Goal: Check status: Check status

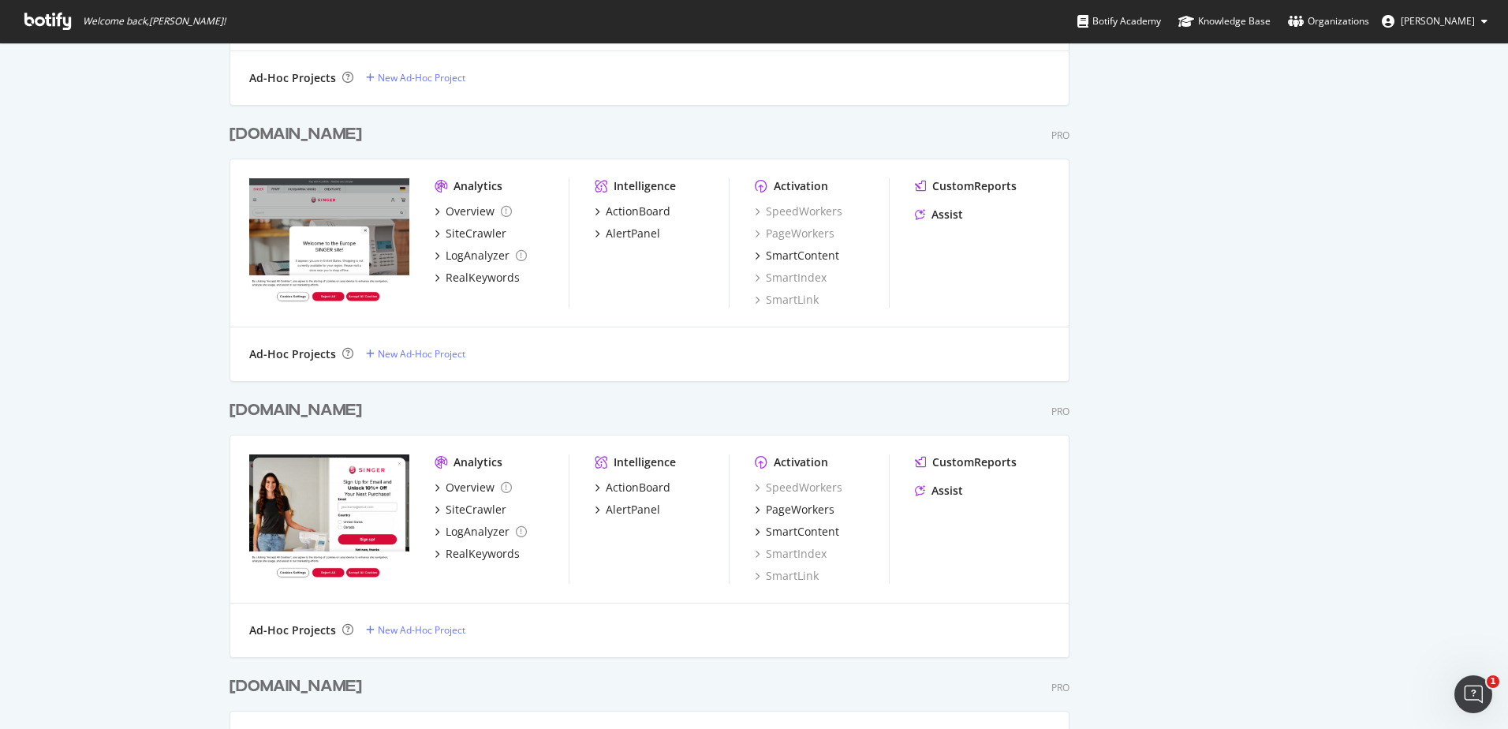
scroll to position [947, 0]
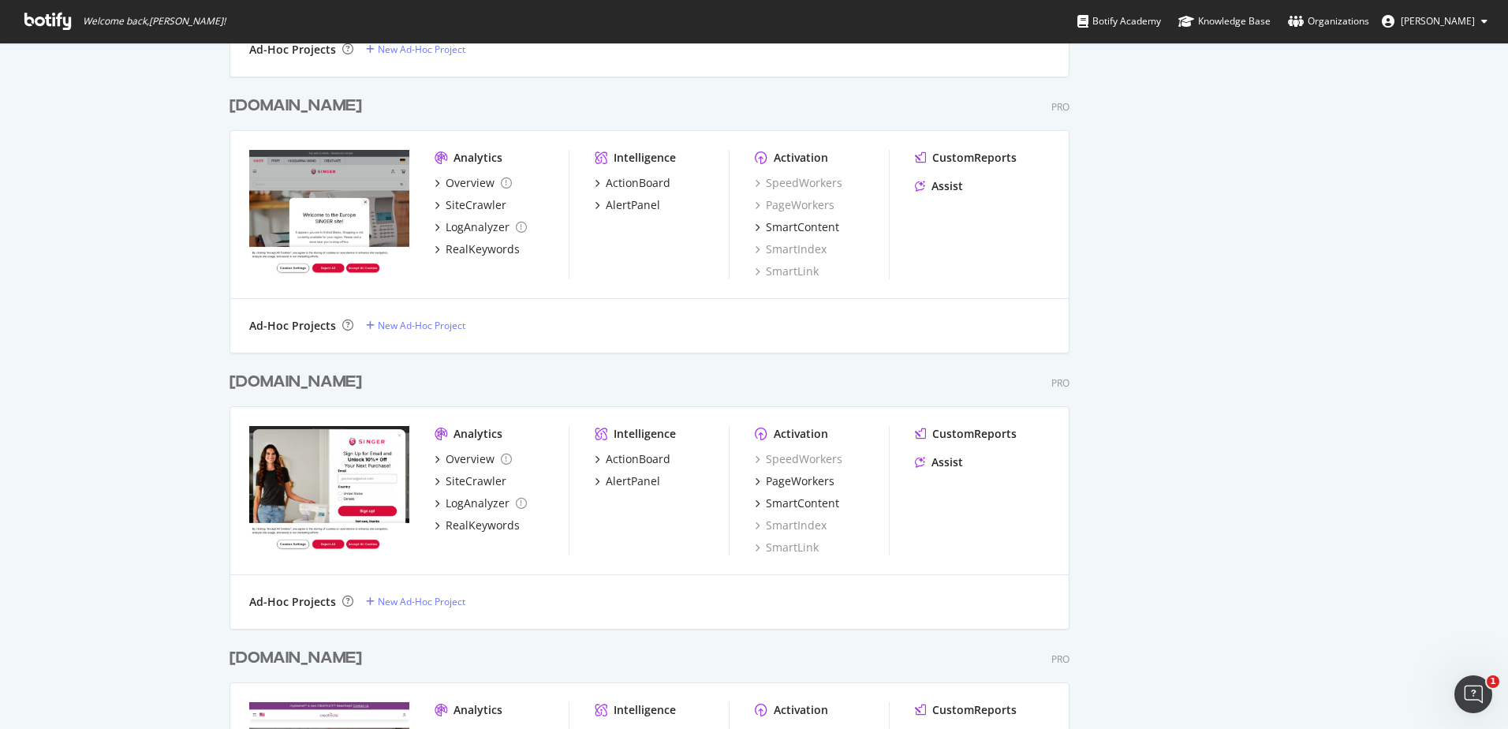
click at [288, 373] on div "[DOMAIN_NAME]" at bounding box center [296, 382] width 133 height 23
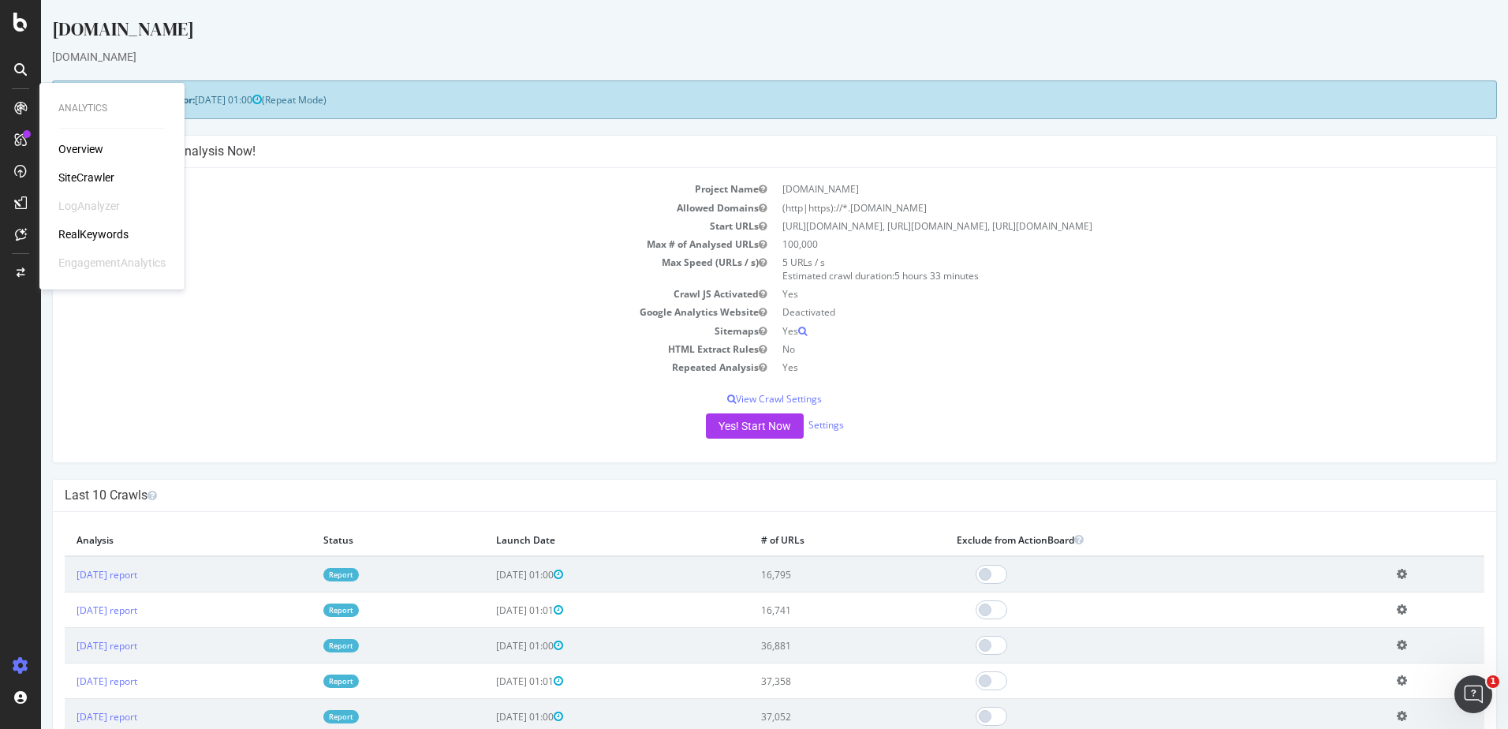
click at [75, 148] on div "Overview" at bounding box center [80, 149] width 45 height 16
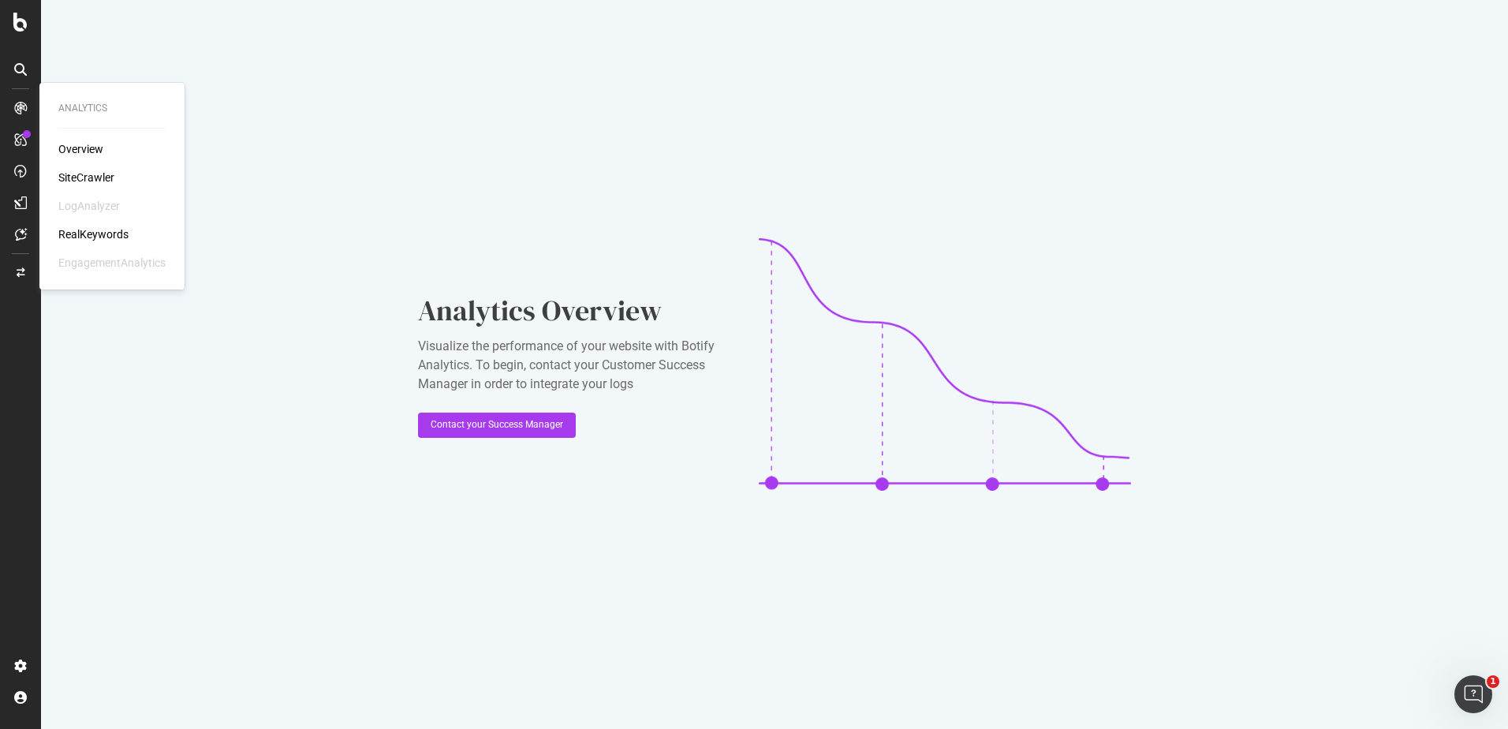
click at [110, 174] on div "SiteCrawler" at bounding box center [86, 178] width 56 height 16
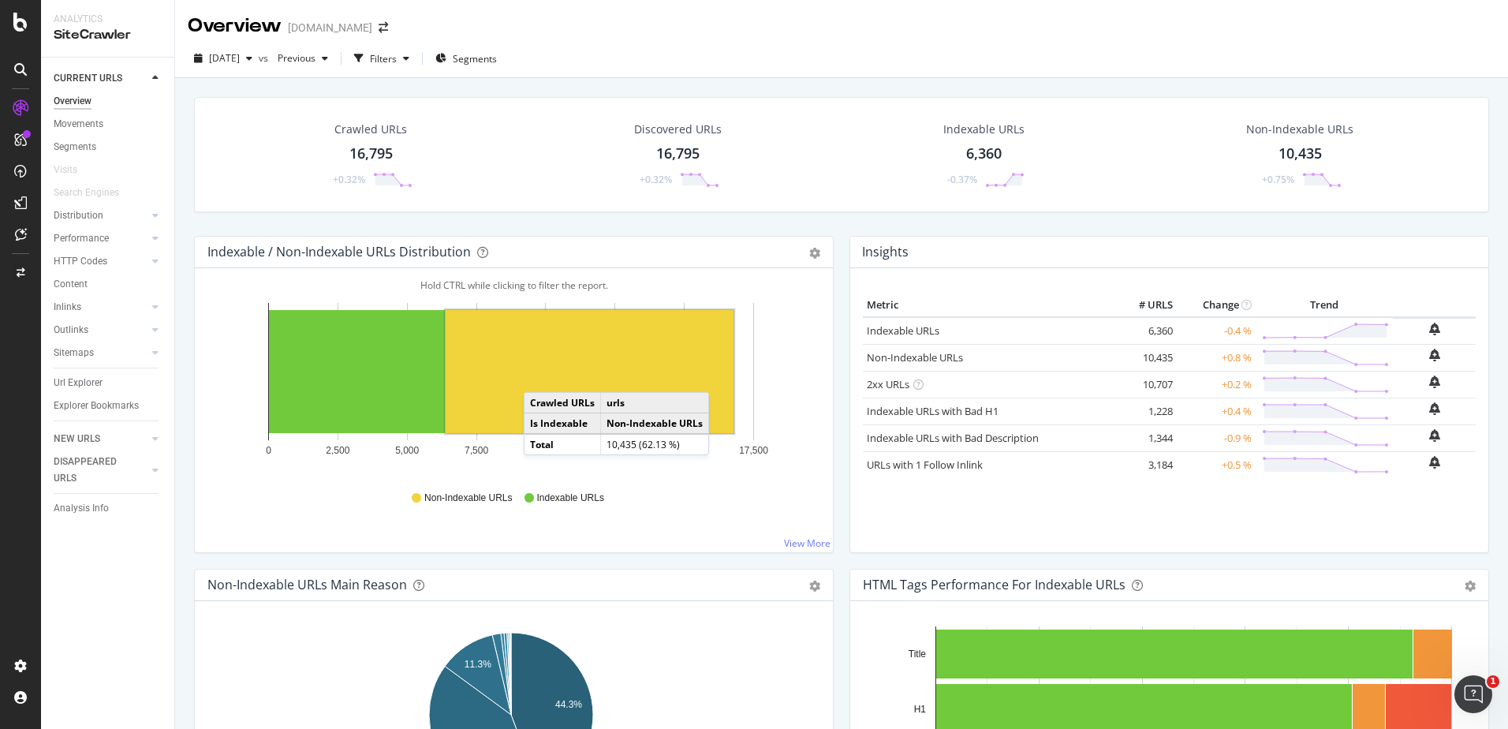
click at [540, 376] on rect "A chart." at bounding box center [590, 371] width 288 height 123
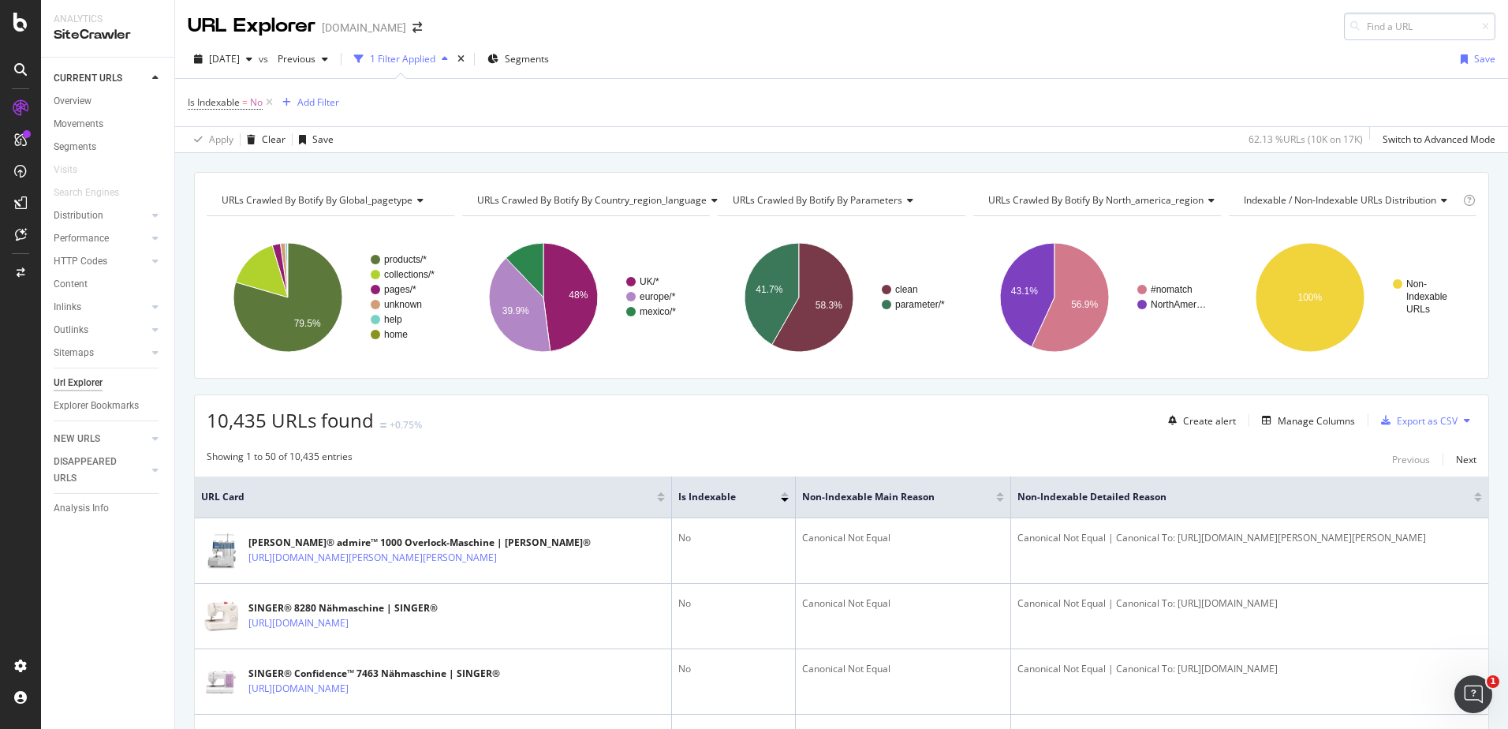
click at [1378, 26] on input at bounding box center [1419, 27] width 151 height 28
click at [1386, 24] on input "pfs" at bounding box center [1419, 27] width 151 height 28
paste input "[URL][DOMAIN_NAME]"
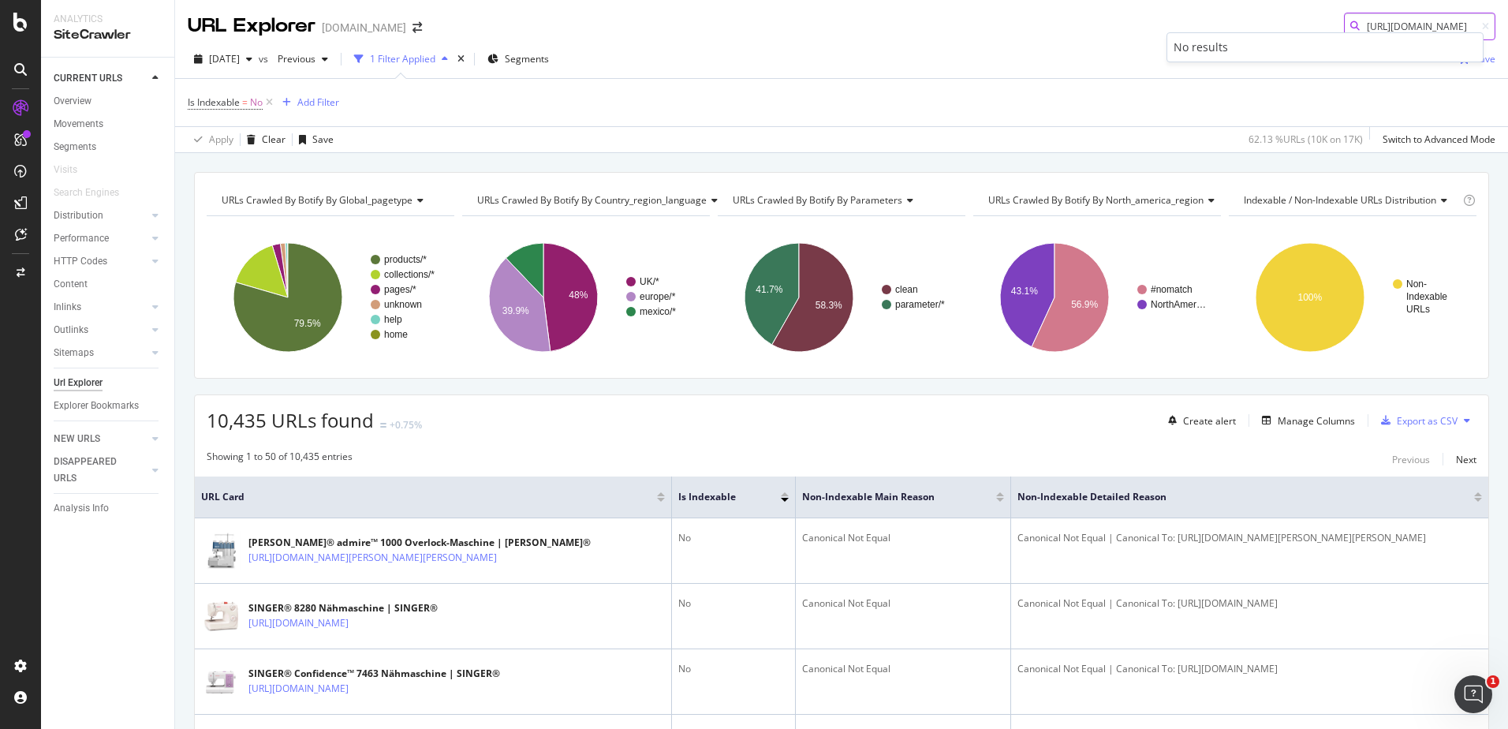
drag, startPoint x: 1425, startPoint y: 28, endPoint x: 1494, endPoint y: 28, distance: 68.6
click at [1494, 28] on div "URL Explorer [DOMAIN_NAME] [URL][DOMAIN_NAME]" at bounding box center [841, 20] width 1333 height 40
drag, startPoint x: 1384, startPoint y: 26, endPoint x: 1054, endPoint y: 75, distance: 333.3
click at [1054, 75] on div "URL Explorer [DOMAIN_NAME] [URL][DOMAIN_NAME] [DATE] vs Previous 1 Filter Appli…" at bounding box center [841, 364] width 1333 height 729
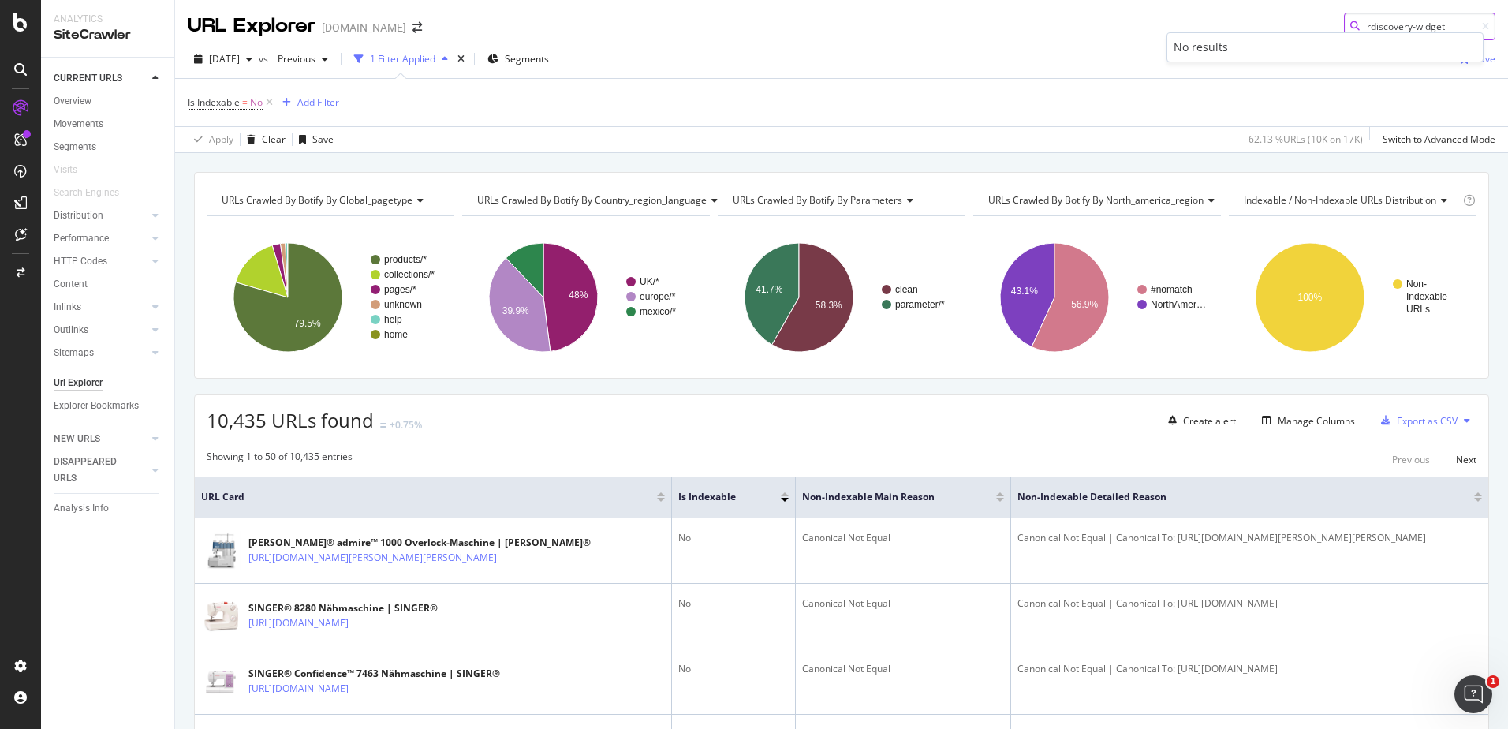
type input "rdiscovery-widget"
click at [1209, 40] on div "No results" at bounding box center [1325, 47] width 303 height 16
